Goal: Task Accomplishment & Management: Use online tool/utility

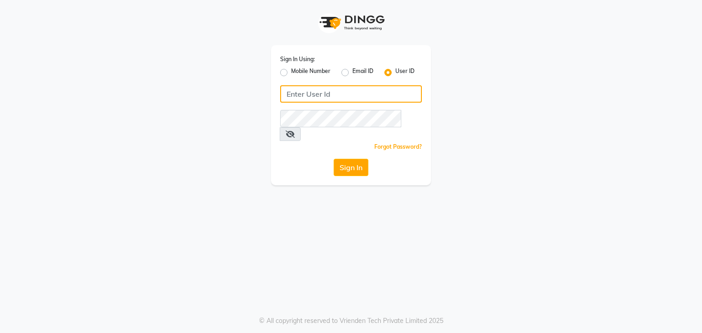
type input "8135954756"
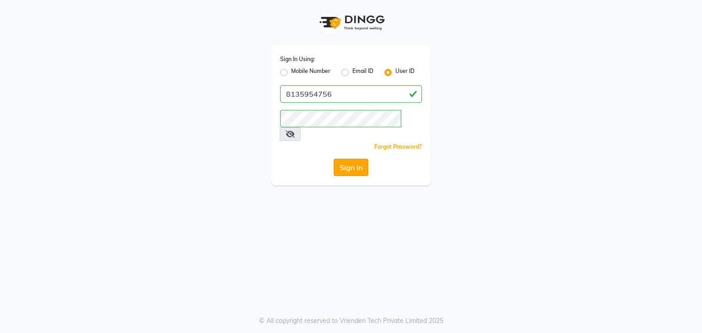
click at [354, 159] on button "Sign In" at bounding box center [350, 167] width 35 height 17
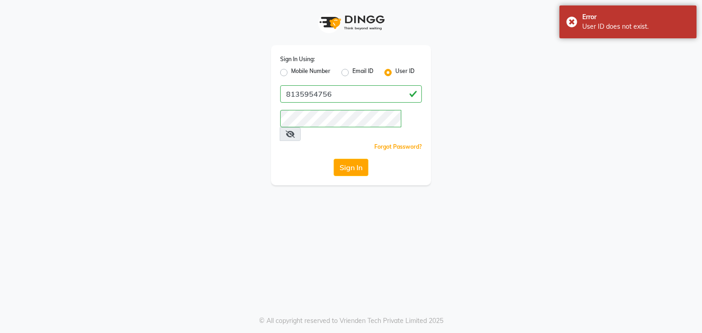
click at [291, 69] on label "Mobile Number" at bounding box center [310, 72] width 39 height 11
click at [291, 69] on input "Mobile Number" at bounding box center [294, 70] width 6 height 6
radio input "true"
radio input "false"
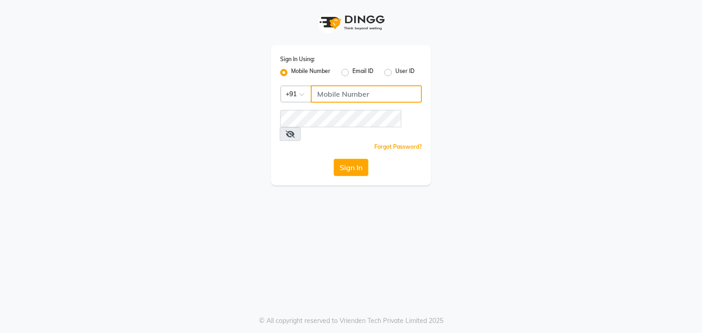
type input "8135954756"
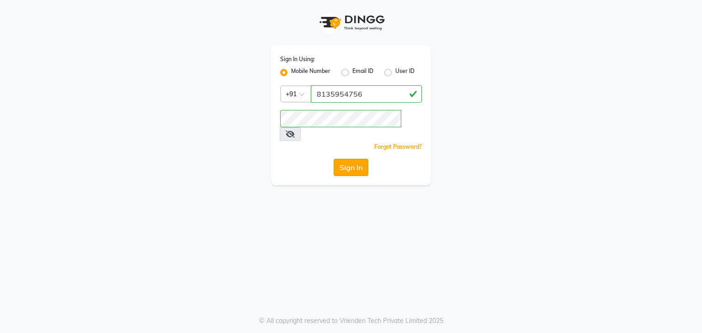
click at [363, 159] on button "Sign In" at bounding box center [350, 167] width 35 height 17
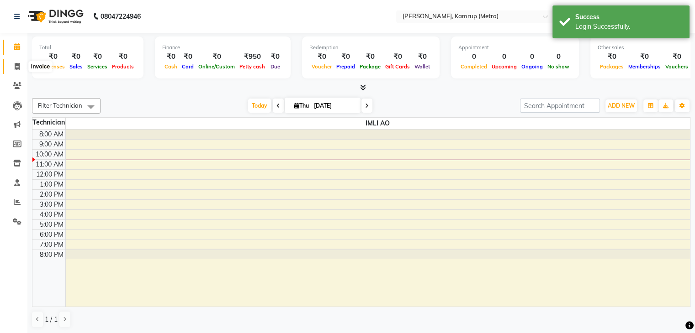
click at [18, 68] on icon at bounding box center [17, 66] width 5 height 7
select select "7190"
select select "service"
